Goal: Navigation & Orientation: Go to known website

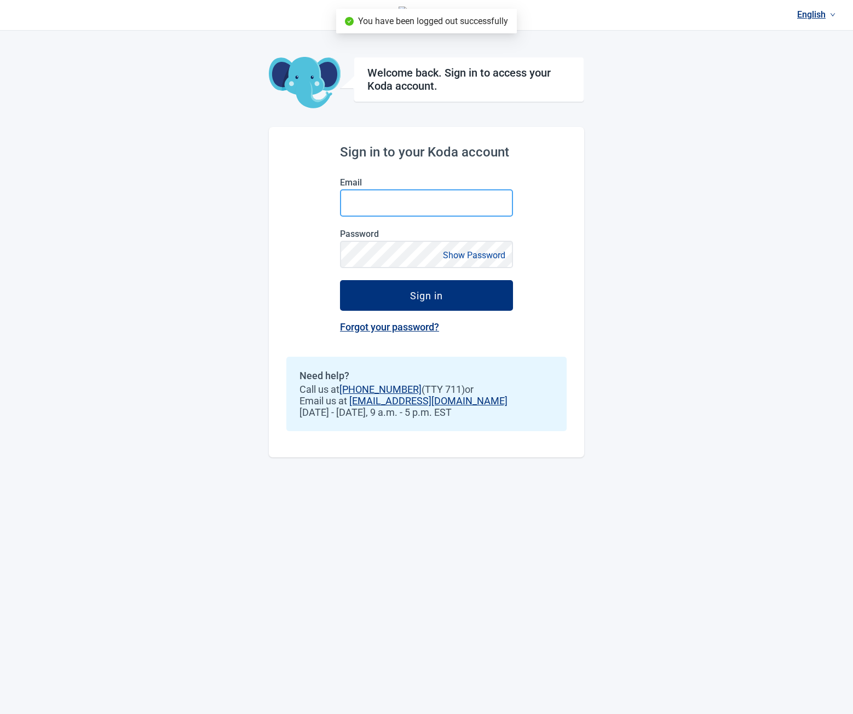
click at [435, 209] on input "Email" at bounding box center [426, 202] width 173 height 27
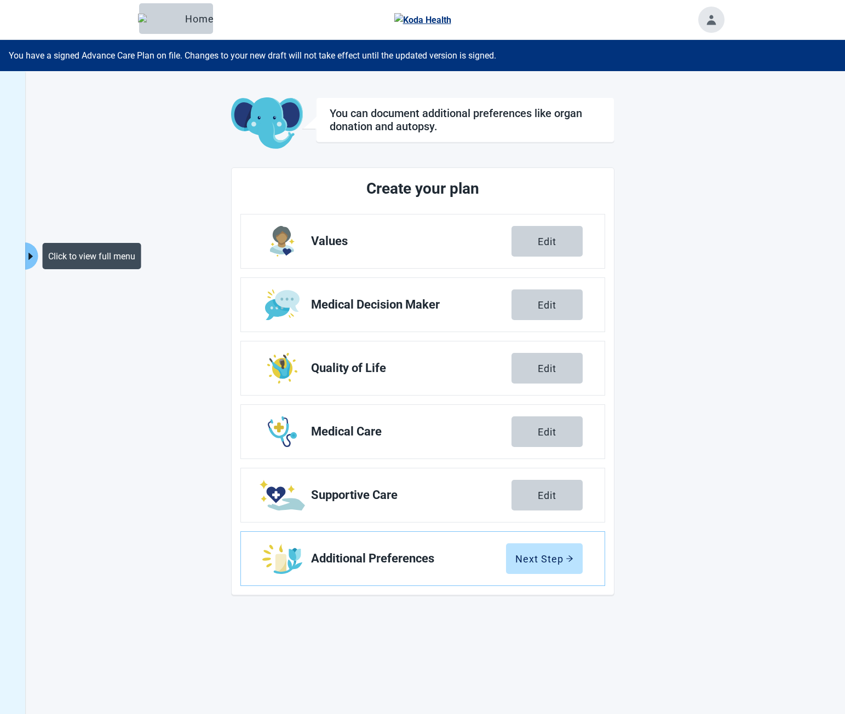
click at [33, 259] on icon "caret-right" at bounding box center [30, 256] width 10 height 10
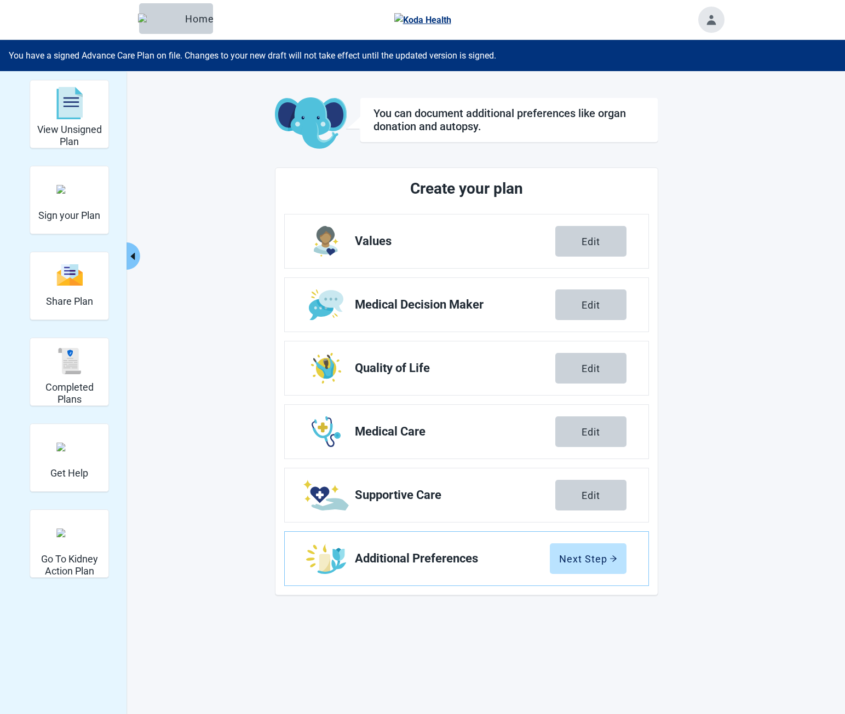
click at [133, 249] on button "Collapse menu" at bounding box center [133, 256] width 14 height 27
